Goal: Task Accomplishment & Management: Complete application form

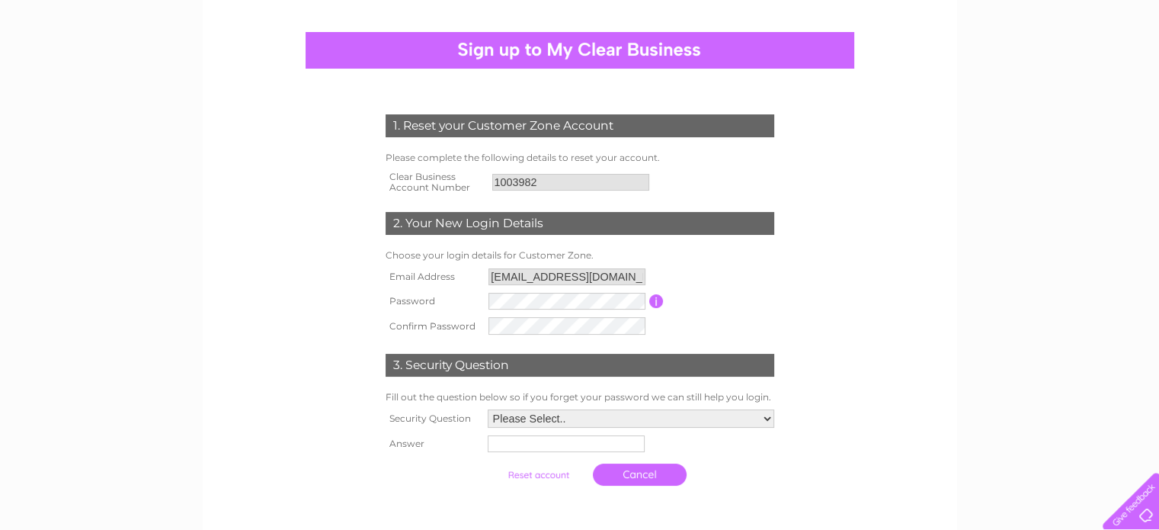
scroll to position [152, 0]
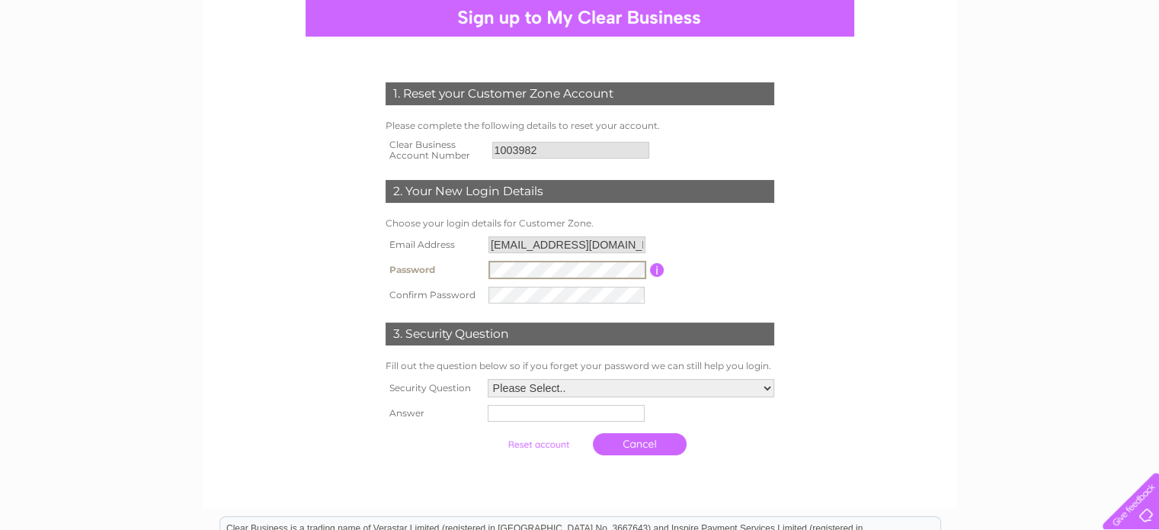
click at [662, 274] on input "button" at bounding box center [657, 270] width 14 height 14
click at [612, 393] on select "Please Select.. In what town or city was your first job? In what town or city d…" at bounding box center [631, 388] width 287 height 18
select select "1"
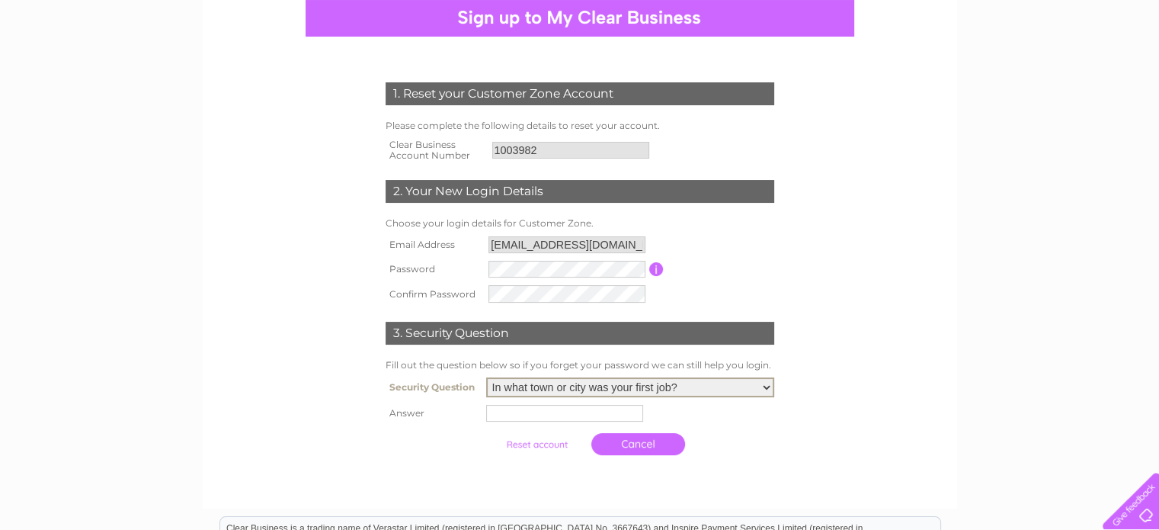
click at [486, 378] on select "Please Select.. In what town or city was your first job? In what town or city d…" at bounding box center [630, 387] width 288 height 20
click at [534, 407] on input "text" at bounding box center [564, 413] width 157 height 17
type input "Foxley"
click at [839, 422] on form "1. Reset your Customer Zone Account Please complete the following details to re…" at bounding box center [580, 272] width 726 height 440
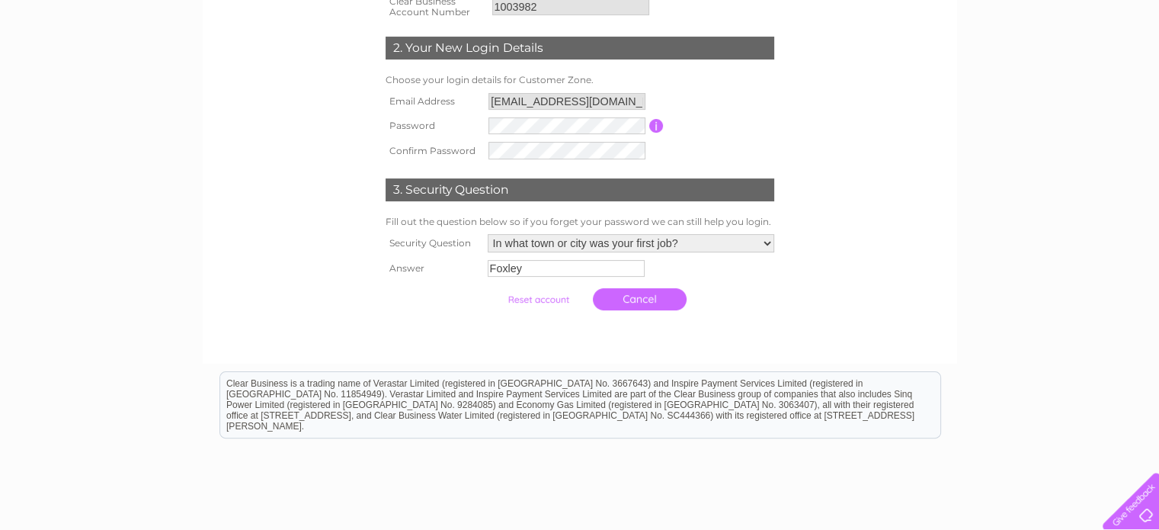
scroll to position [305, 0]
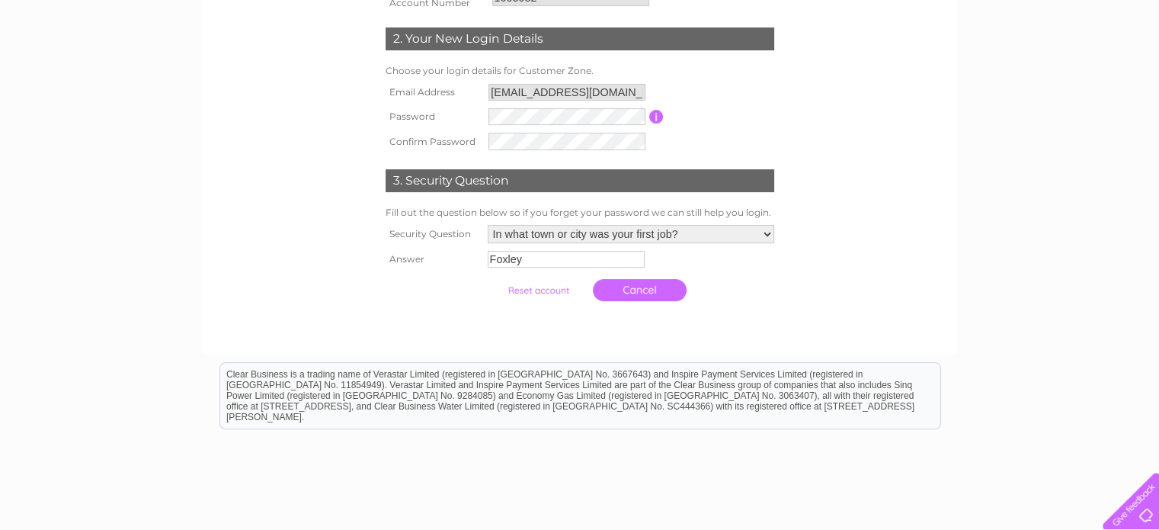
click at [537, 287] on input "submit" at bounding box center [539, 290] width 94 height 21
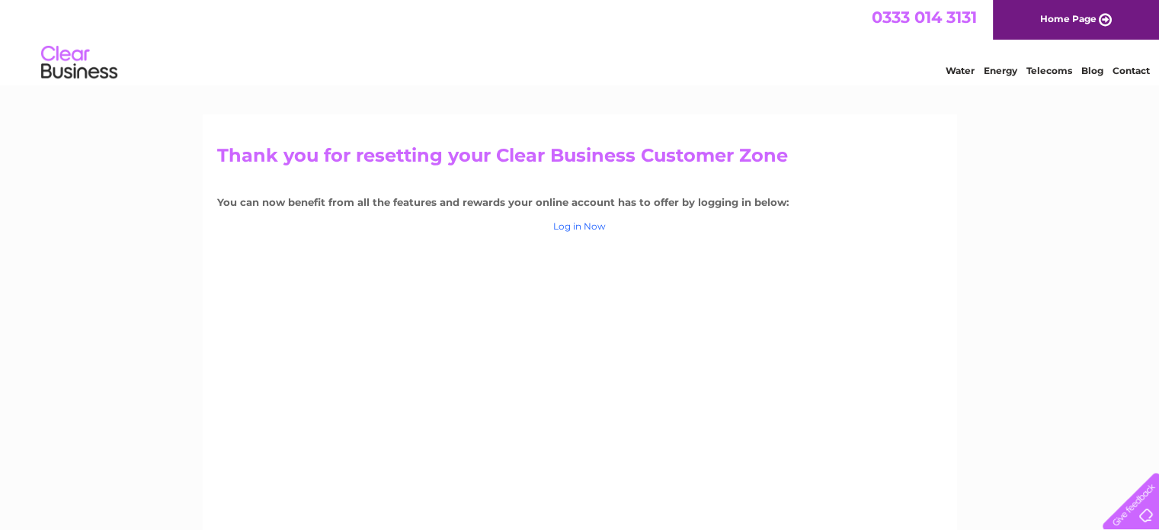
click at [585, 228] on link "Log in Now" at bounding box center [579, 225] width 53 height 11
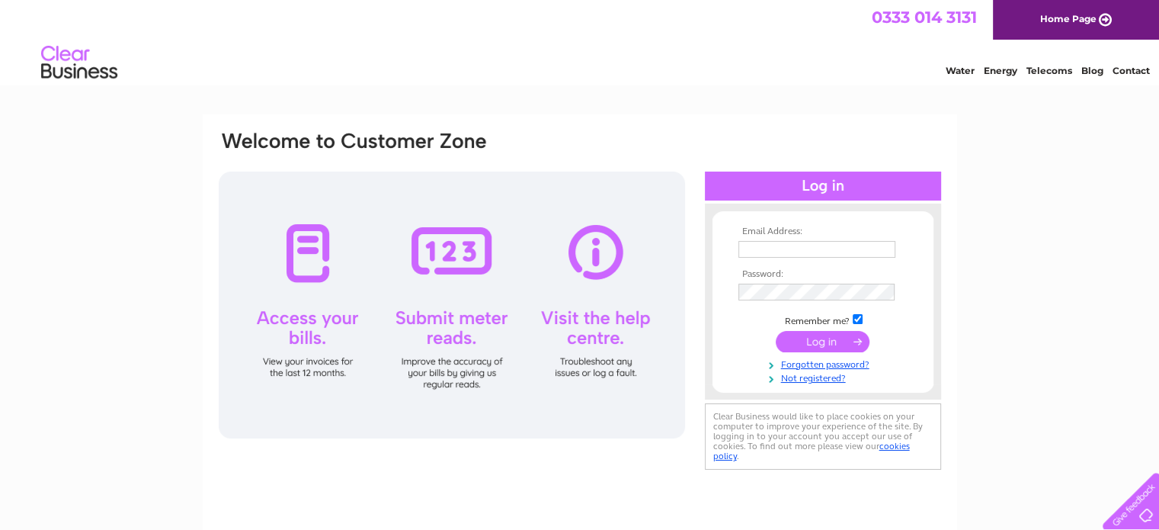
click at [832, 248] on input "text" at bounding box center [817, 249] width 157 height 17
type input "evansfoxy@aol.com"
click at [776, 332] on input "submit" at bounding box center [823, 342] width 94 height 21
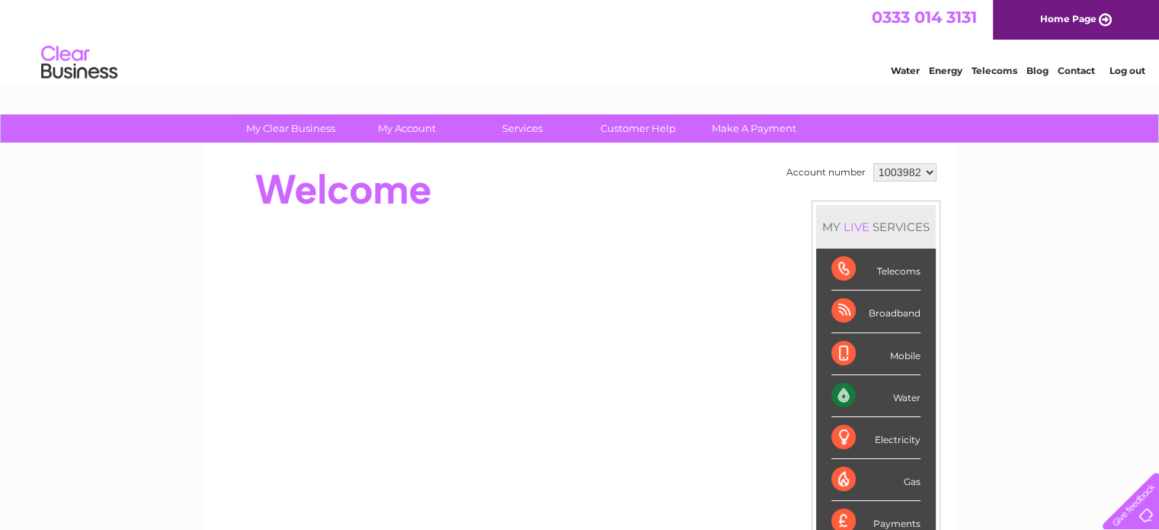
click at [576, 173] on div at bounding box center [494, 189] width 555 height 61
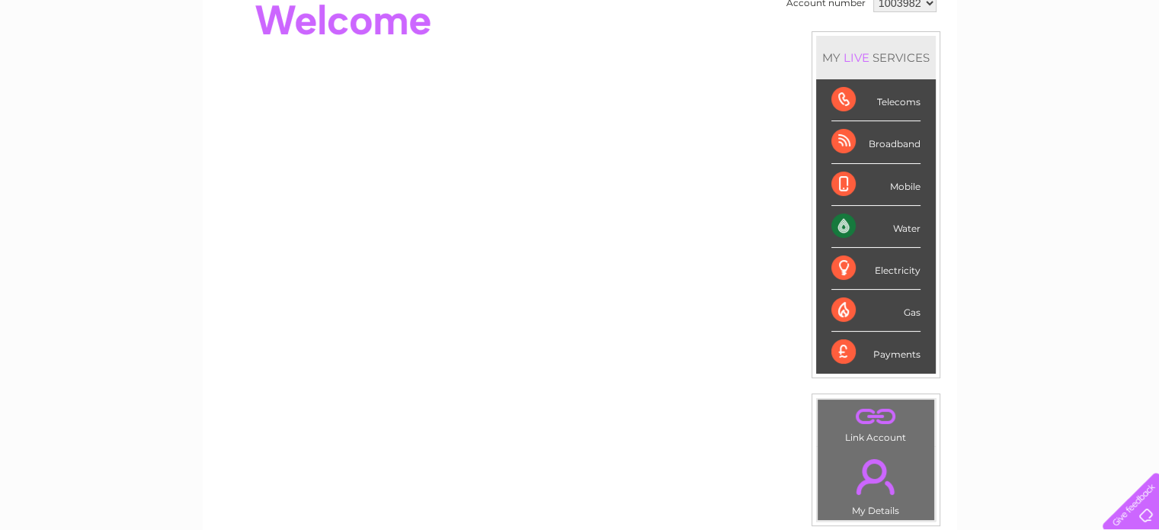
scroll to position [76, 0]
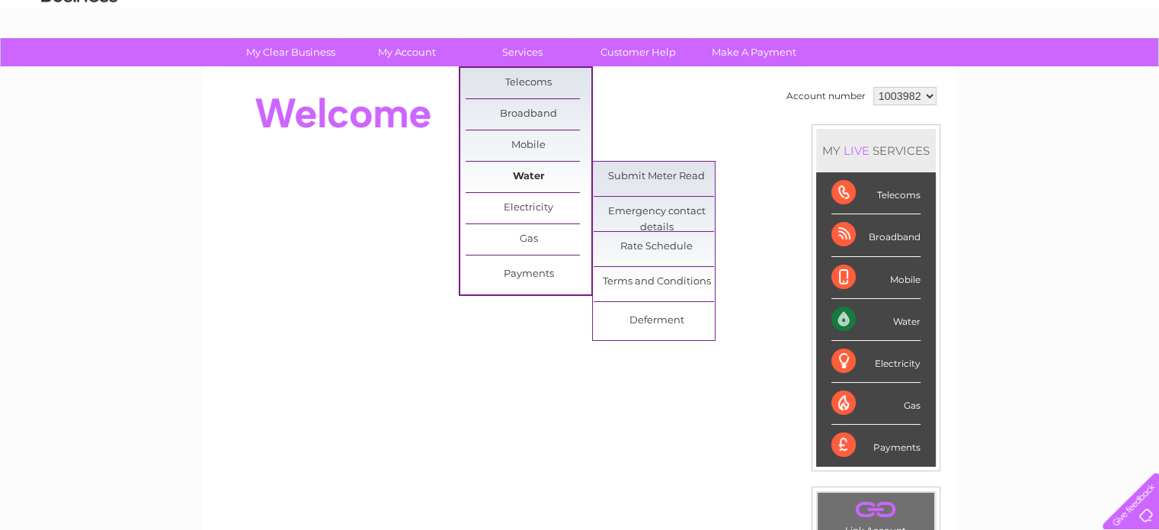
click at [523, 167] on link "Water" at bounding box center [529, 177] width 126 height 30
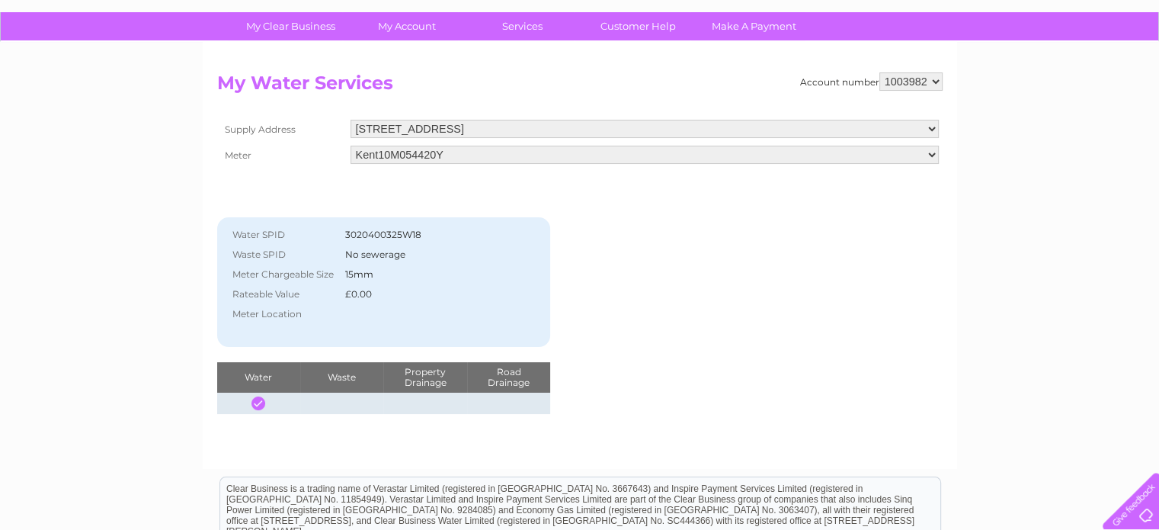
scroll to position [76, 0]
